Goal: Task Accomplishment & Management: Manage account settings

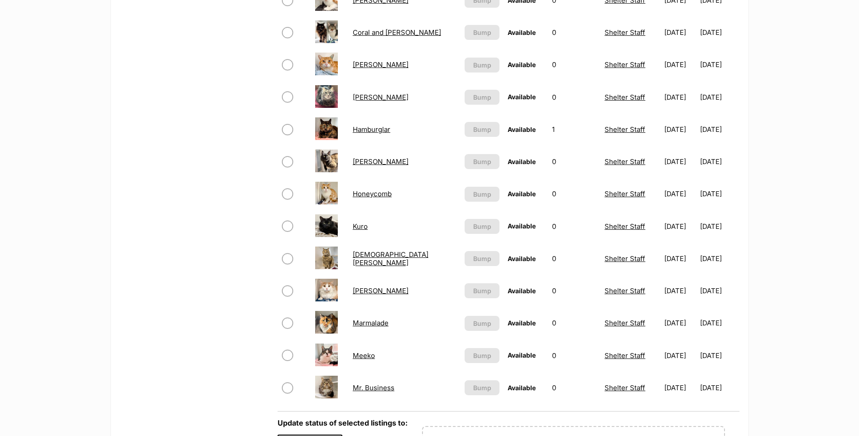
scroll to position [676, 0]
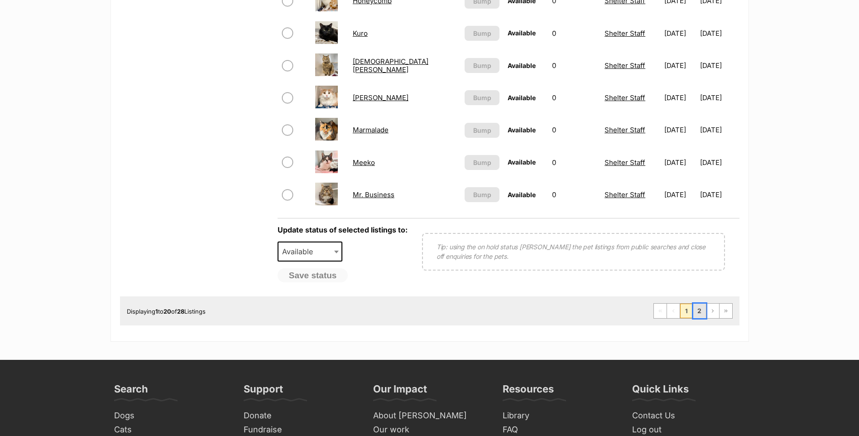
click at [703, 318] on link "2" at bounding box center [699, 310] width 13 height 14
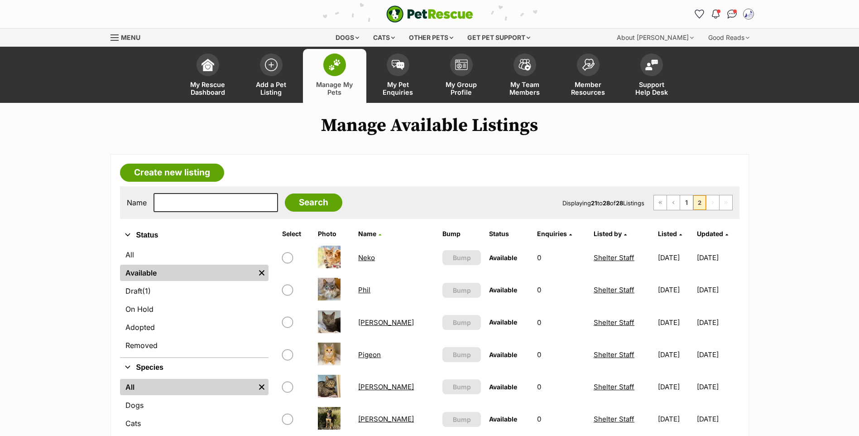
scroll to position [193, 0]
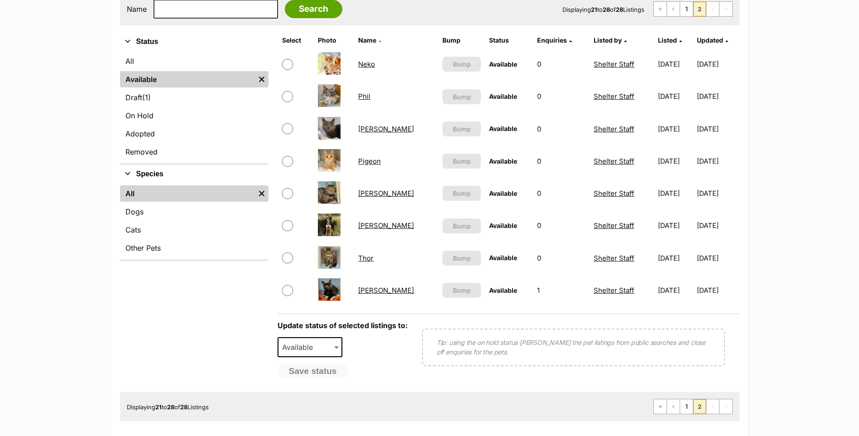
click at [283, 263] on input "checkbox" at bounding box center [287, 257] width 11 height 11
checkbox input "true"
click at [303, 353] on span "Available" at bounding box center [299, 346] width 43 height 13
select select "on_hold"
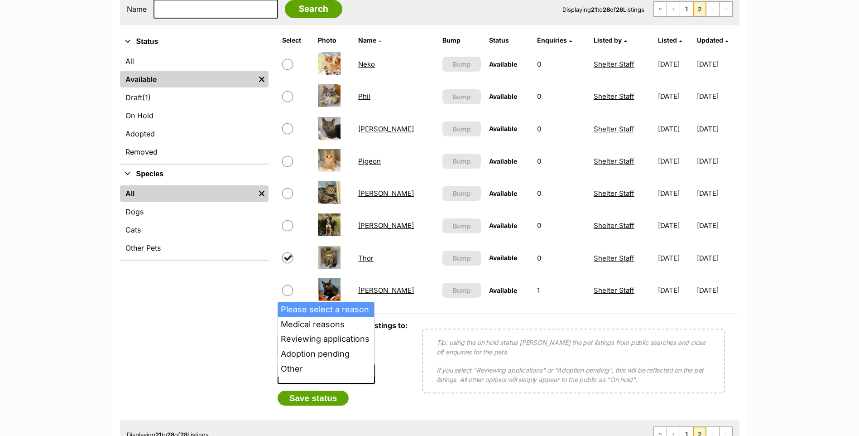
click at [312, 380] on span "Please select a reason" at bounding box center [322, 373] width 89 height 13
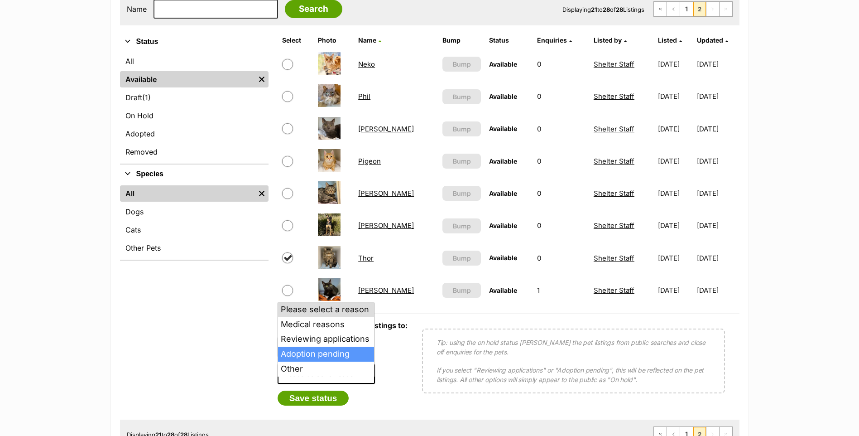
select select "adoption_pending"
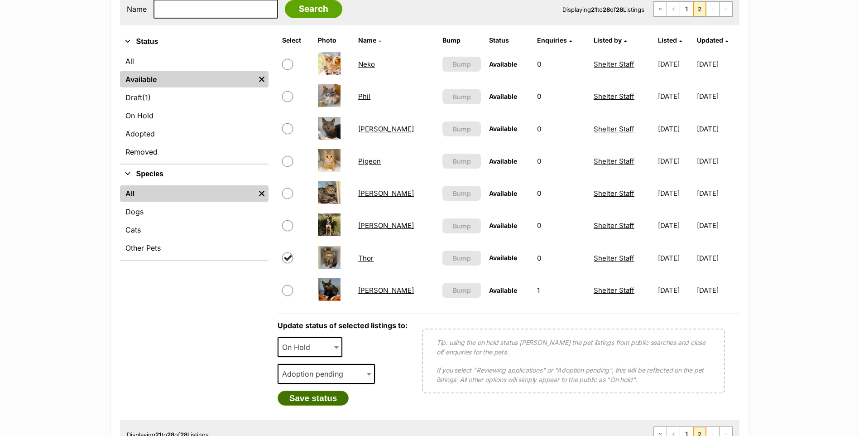
click at [324, 406] on button "Save status" at bounding box center [314, 397] width 72 height 15
